Goal: Task Accomplishment & Management: Manage account settings

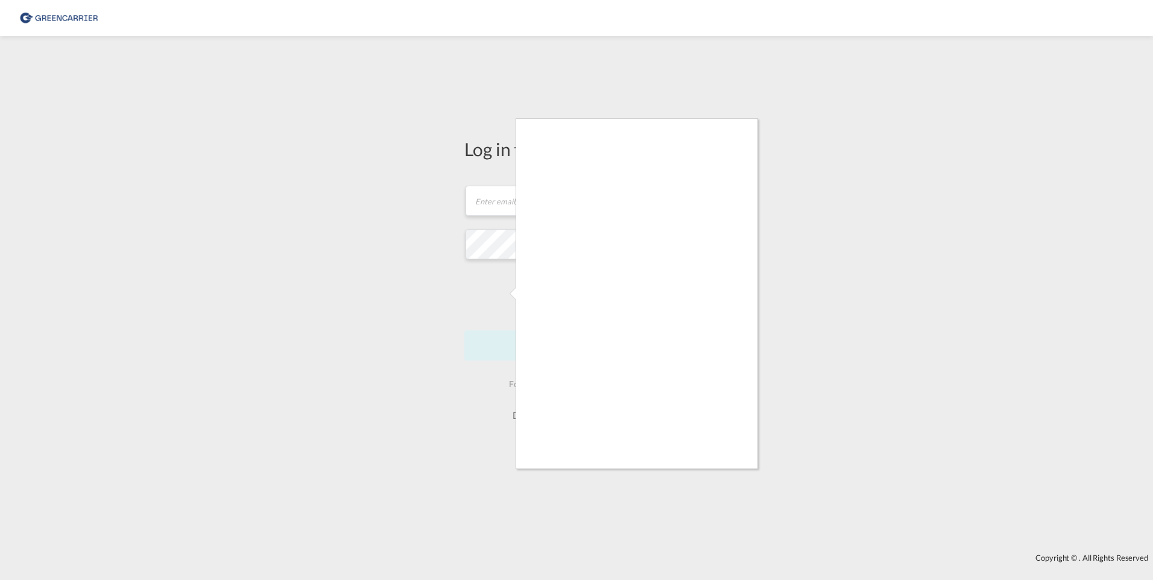
click at [982, 153] on div at bounding box center [576, 290] width 1153 height 580
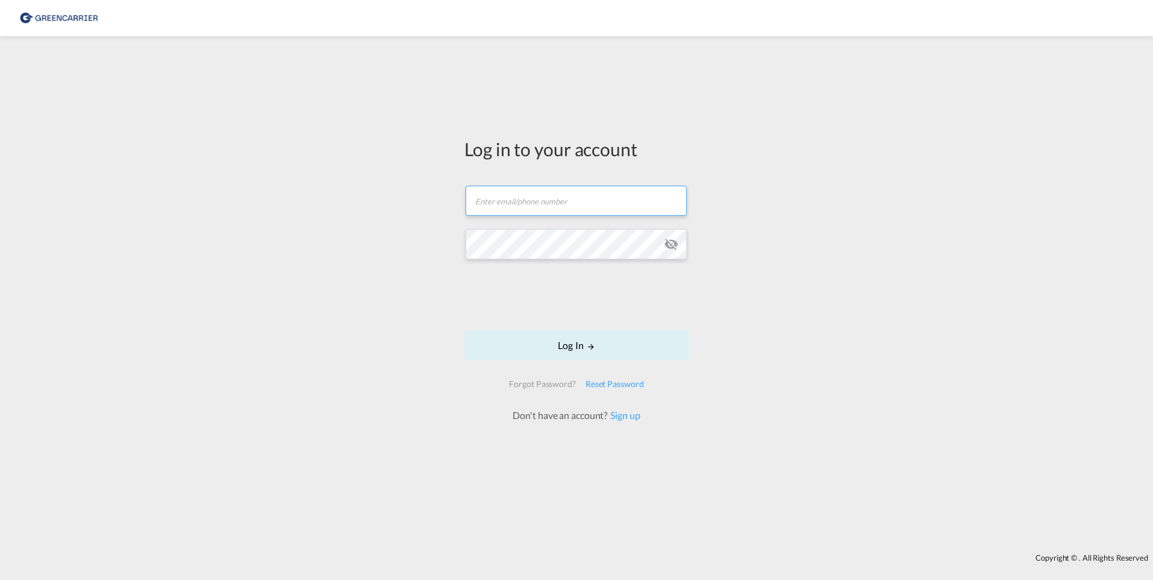
click at [495, 203] on input "text" at bounding box center [576, 201] width 221 height 30
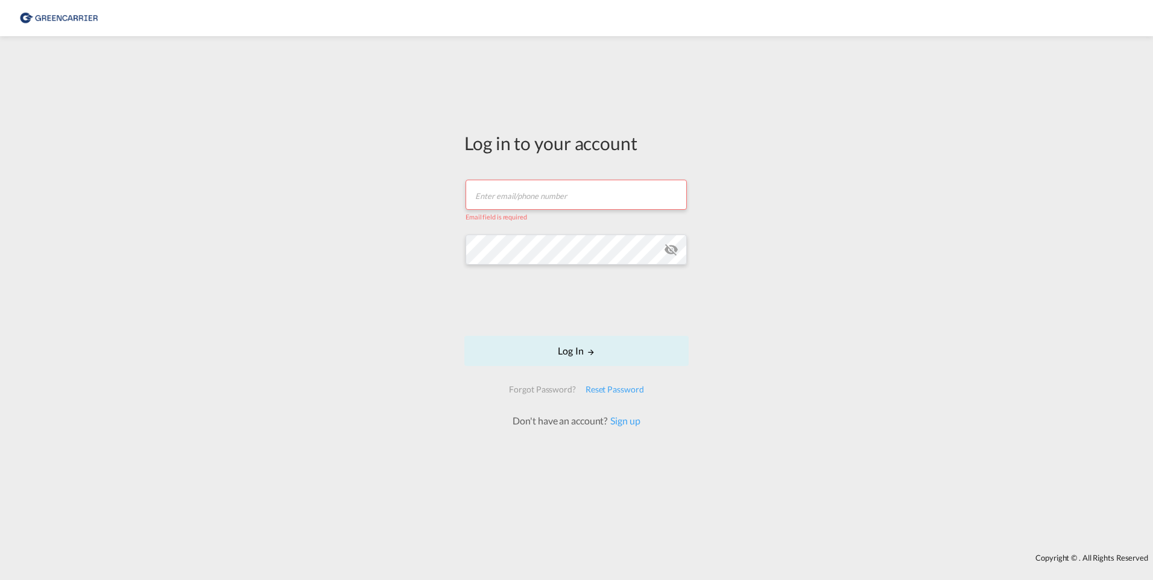
click at [394, 235] on div "Log in to your account Email field is required Password field is required Log I…" at bounding box center [576, 294] width 1153 height 505
drag, startPoint x: 835, startPoint y: 306, endPoint x: 835, endPoint y: 297, distance: 9.0
click at [835, 305] on div "Log in to your account Email field is required Password field is required Log I…" at bounding box center [576, 294] width 1153 height 505
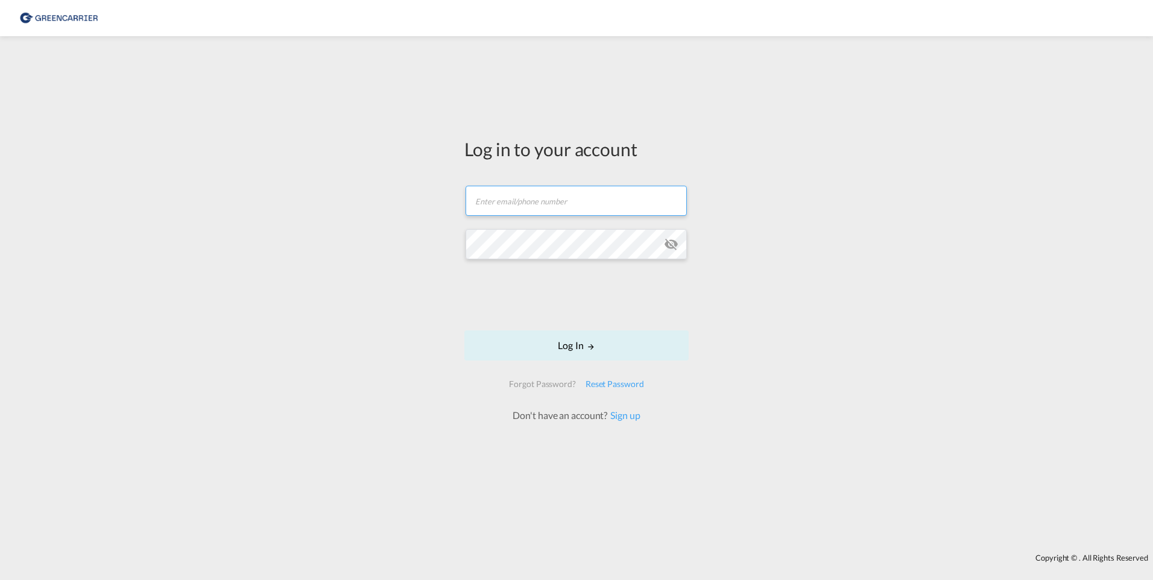
click at [514, 206] on input "text" at bounding box center [576, 201] width 221 height 30
type input "b.nowag@angelfreight.de"
drag, startPoint x: 625, startPoint y: 387, endPoint x: 695, endPoint y: 435, distance: 85.0
click at [626, 388] on div "Reset Password" at bounding box center [615, 384] width 68 height 22
click at [489, 202] on input "text" at bounding box center [576, 201] width 221 height 30
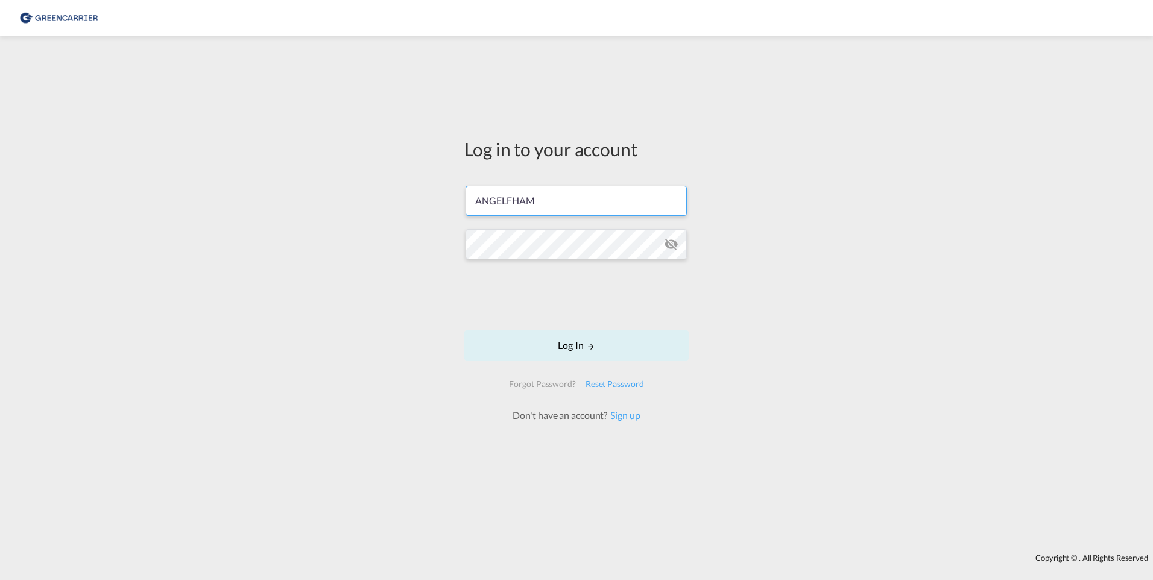
type input "ANGELFHAM"
